Goal: Download file/media

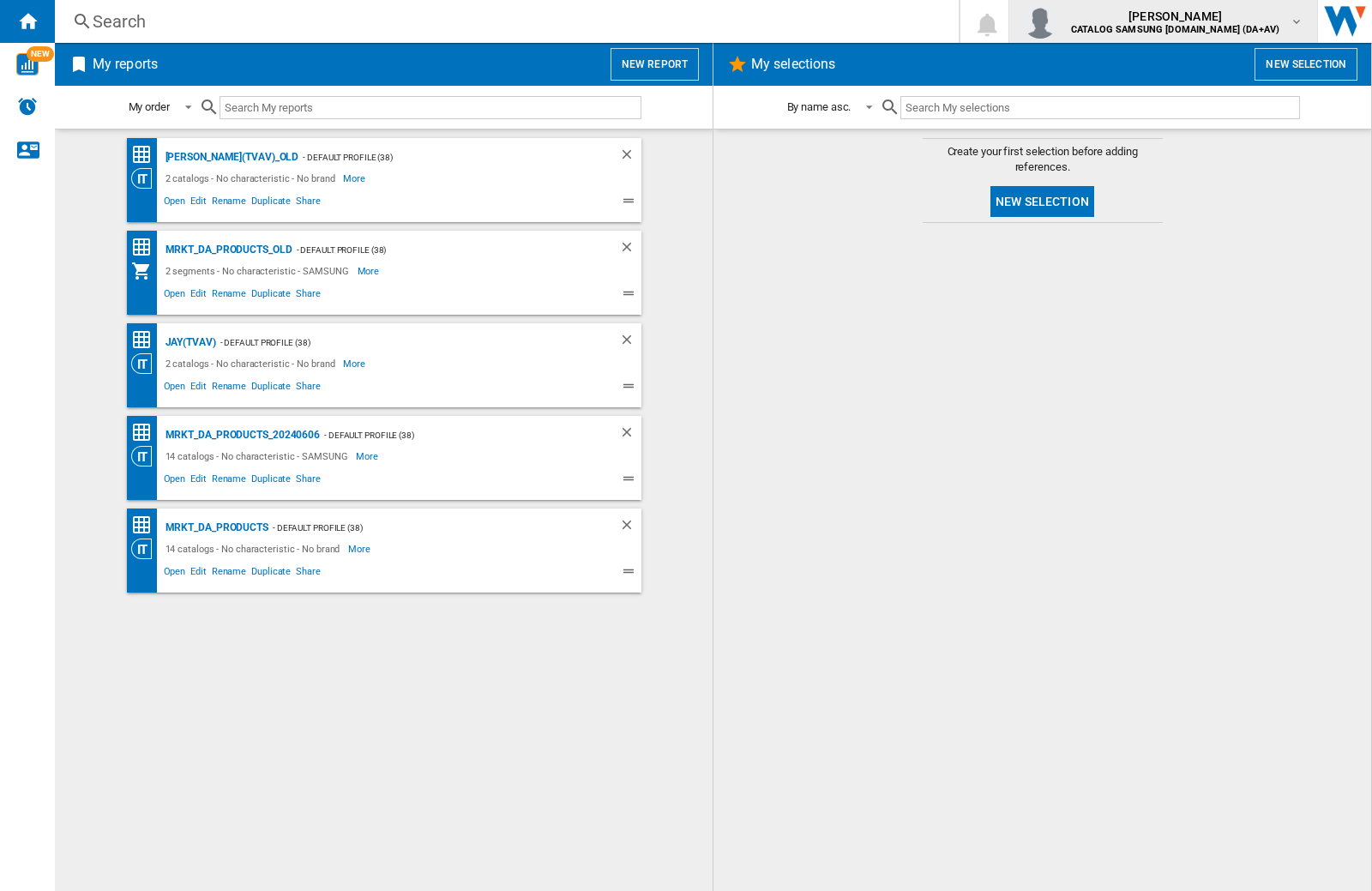
click at [1057, 21] on img "button" at bounding box center [1040, 21] width 34 height 34
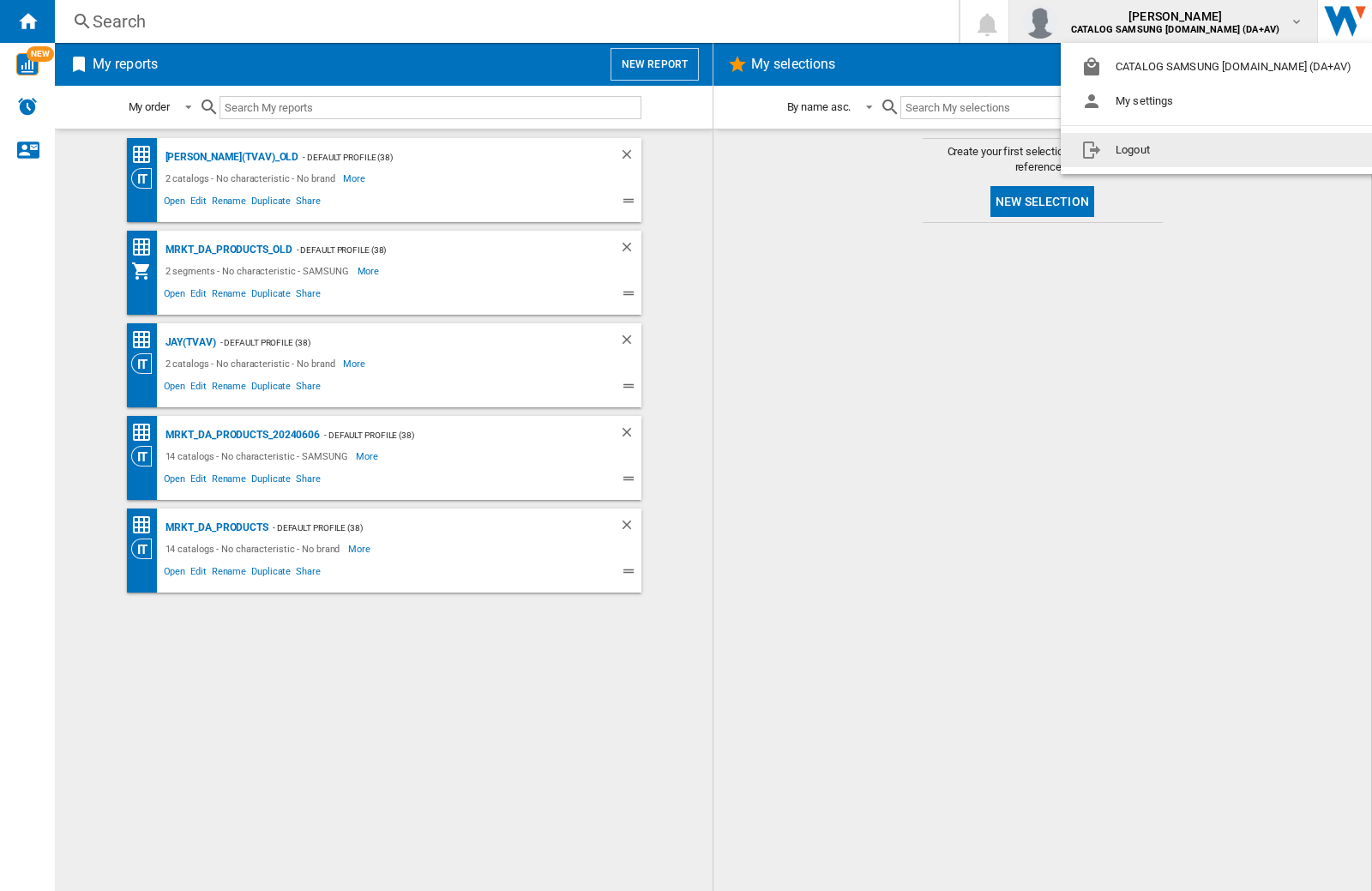
click at [1192, 150] on button "Logout" at bounding box center [1219, 150] width 318 height 34
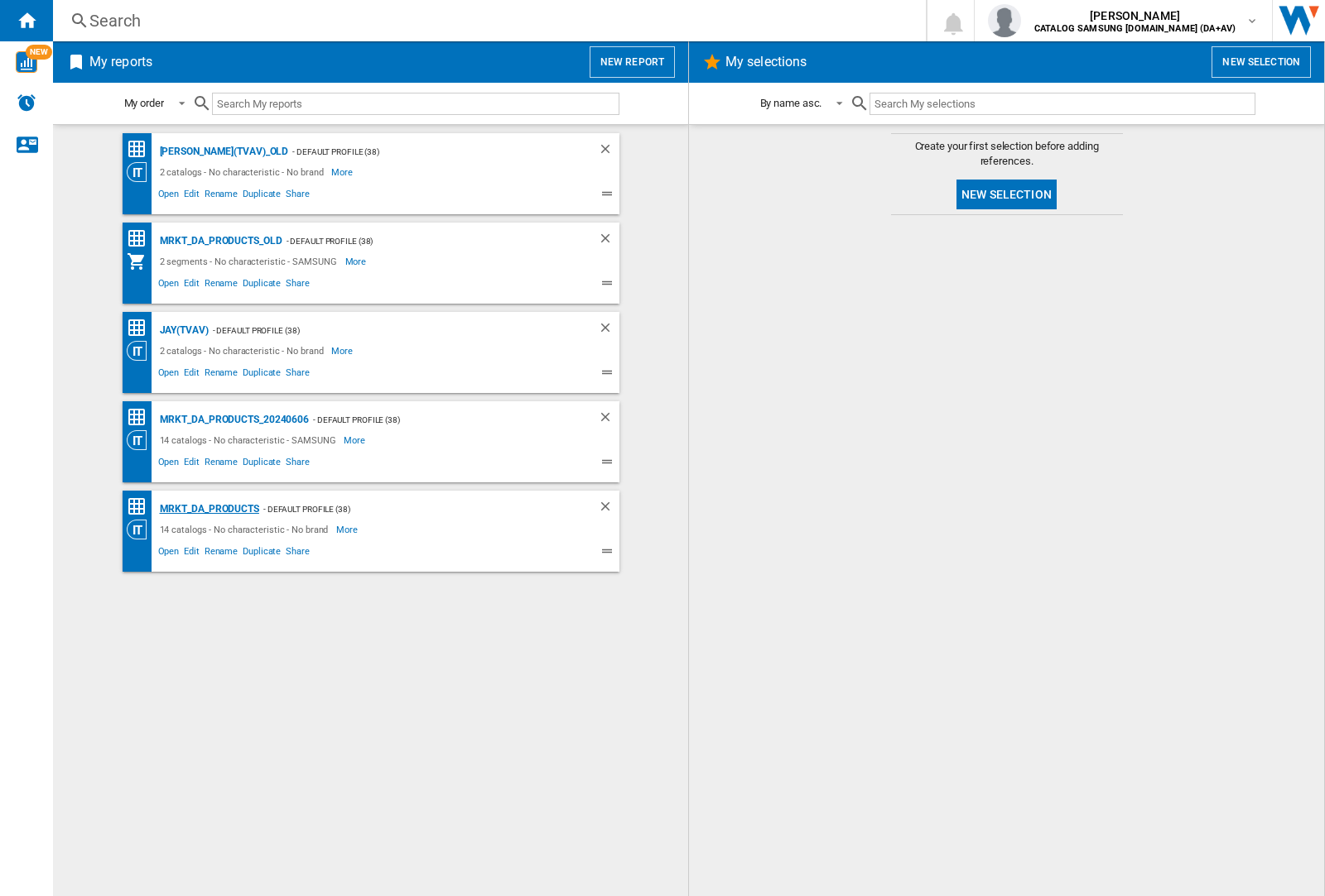
click at [208, 509] on div "MRKT_DA_PRODUCTS" at bounding box center [207, 510] width 104 height 21
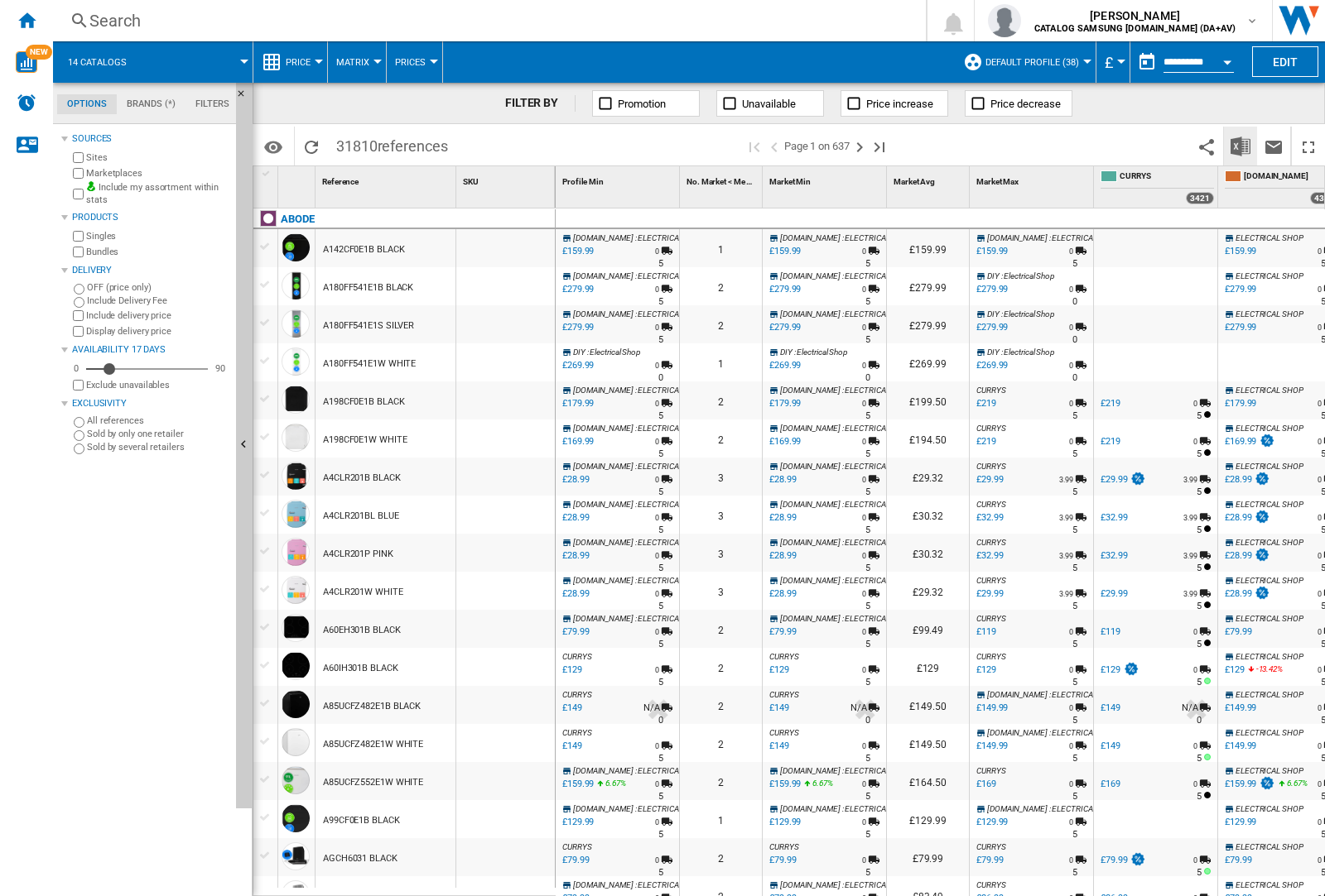
click at [1239, 145] on img "Download in Excel" at bounding box center [1239, 146] width 20 height 20
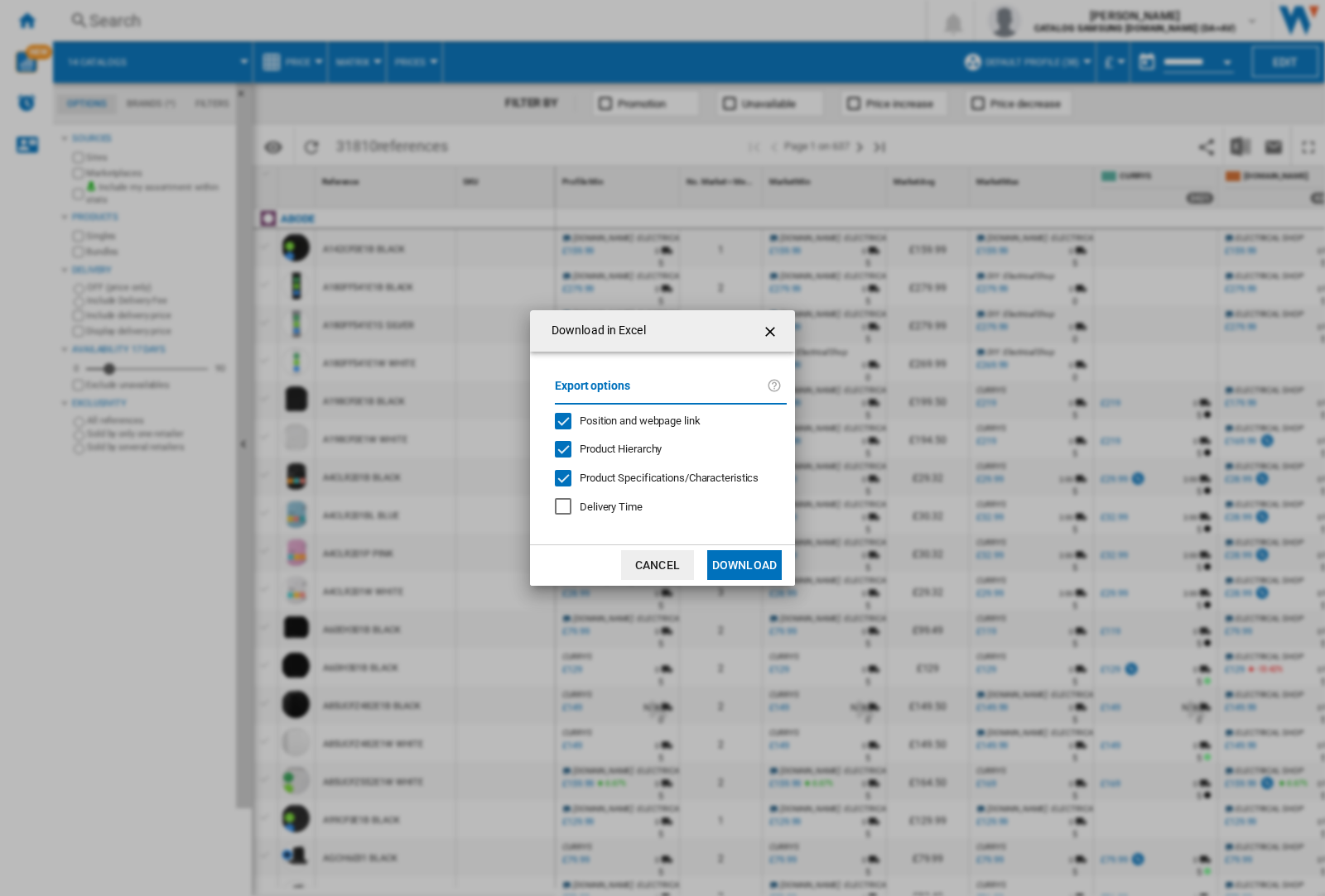
click at [629, 421] on span "Position and webpage link" at bounding box center [640, 421] width 121 height 12
click at [744, 565] on button "Download" at bounding box center [744, 565] width 74 height 29
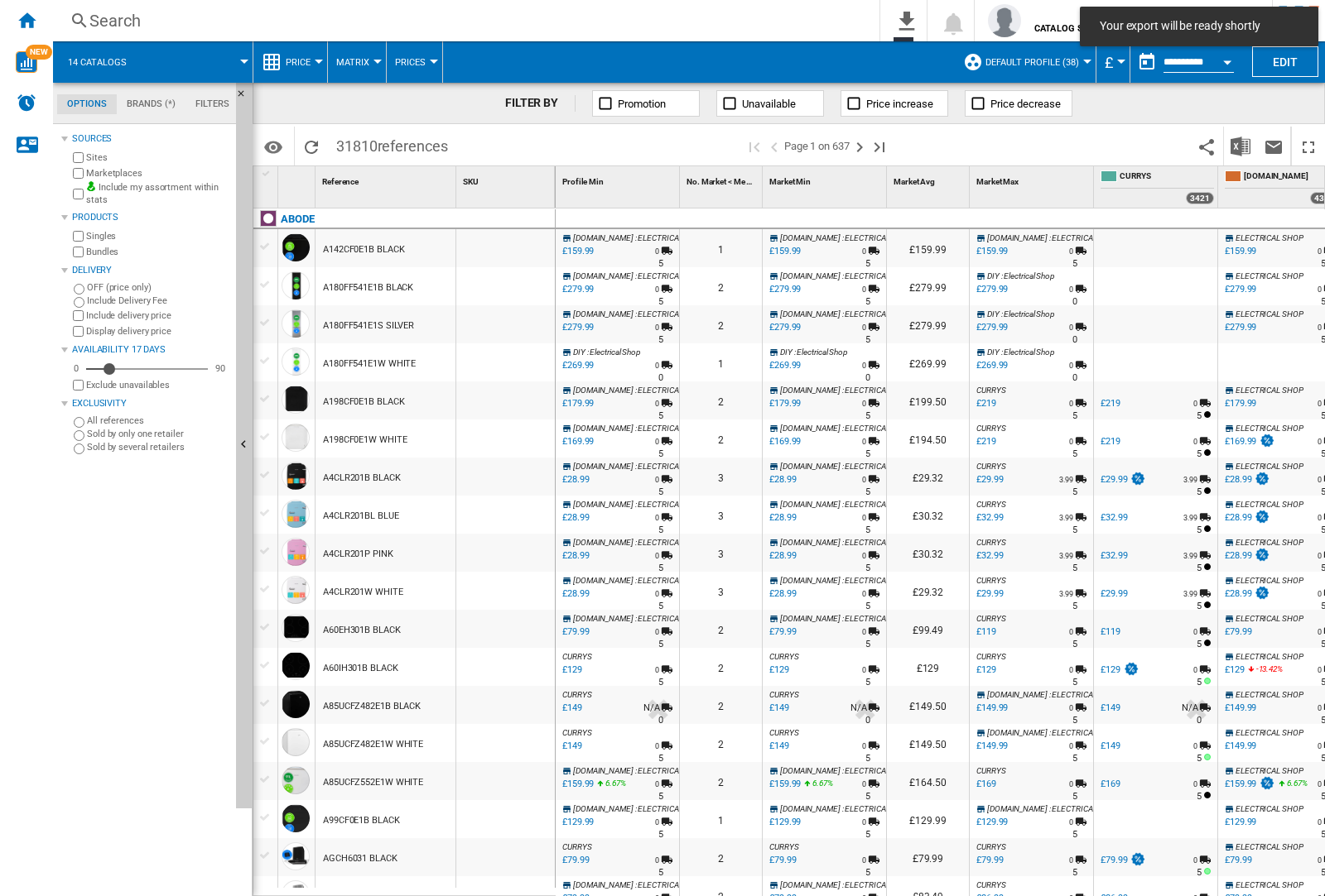
click at [516, 283] on div at bounding box center [506, 286] width 99 height 38
